Goal: Find specific page/section: Find specific page/section

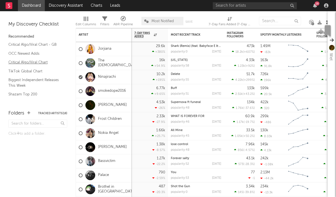
click at [37, 64] on link "Critical Algo/Viral Chart" at bounding box center [34, 62] width 53 height 6
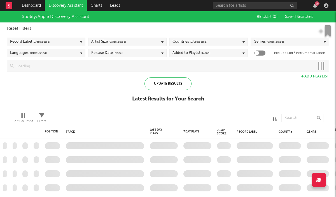
checkbox input "true"
